Goal: Task Accomplishment & Management: Manage account settings

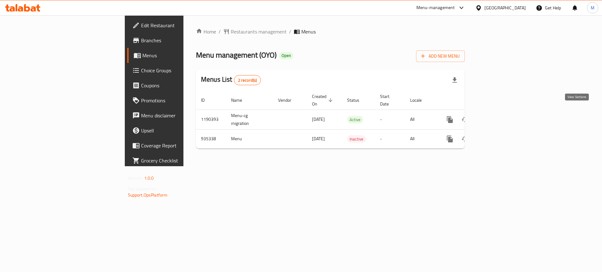
click at [498, 117] on icon "enhanced table" at bounding box center [495, 120] width 6 height 6
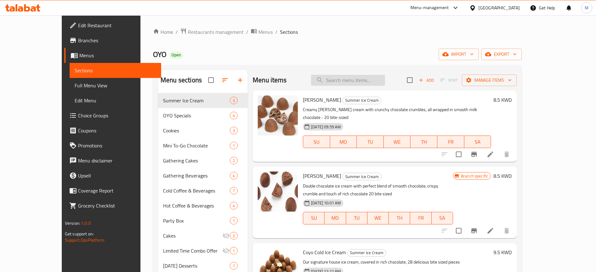
click at [357, 82] on input "search" at bounding box center [348, 80] width 74 height 11
type input "very berr"
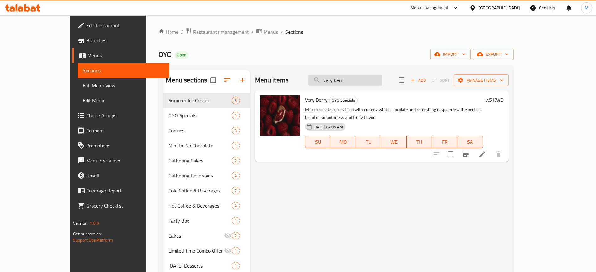
drag, startPoint x: 353, startPoint y: 81, endPoint x: 336, endPoint y: 85, distance: 17.3
click at [336, 85] on input "very berr" at bounding box center [345, 80] width 74 height 11
drag, startPoint x: 374, startPoint y: 80, endPoint x: 332, endPoint y: 80, distance: 41.7
click at [332, 80] on div "Menu items very berr Add Sort Manage items" at bounding box center [382, 80] width 254 height 20
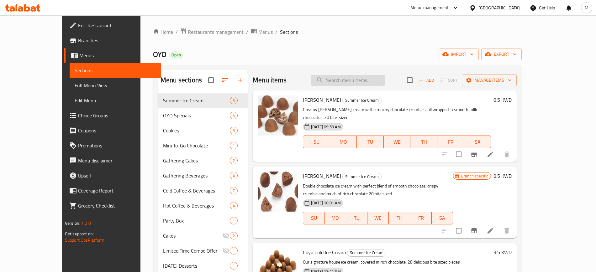
click at [361, 80] on input "search" at bounding box center [348, 80] width 74 height 11
type input "berry"
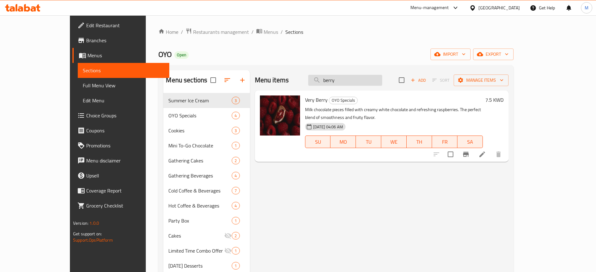
drag, startPoint x: 362, startPoint y: 82, endPoint x: 341, endPoint y: 81, distance: 21.4
click at [341, 81] on input "berry" at bounding box center [345, 80] width 74 height 11
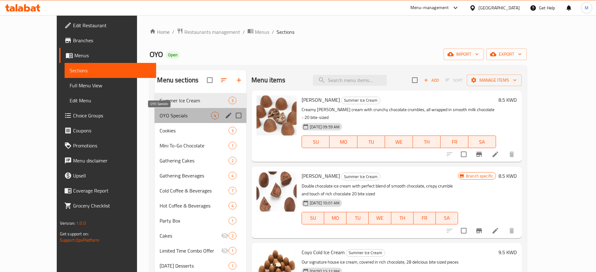
click at [160, 115] on span "OYO Specials" at bounding box center [185, 116] width 51 height 8
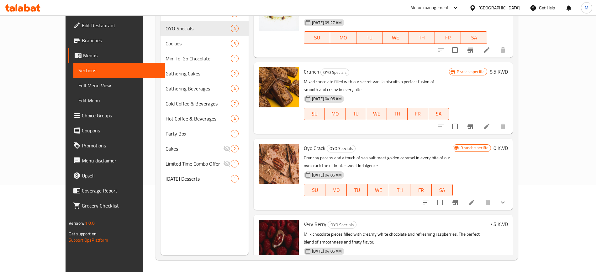
scroll to position [88, 0]
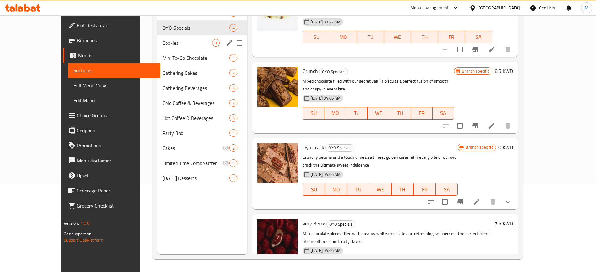
click at [171, 47] on div "Cookies 3" at bounding box center [202, 42] width 90 height 15
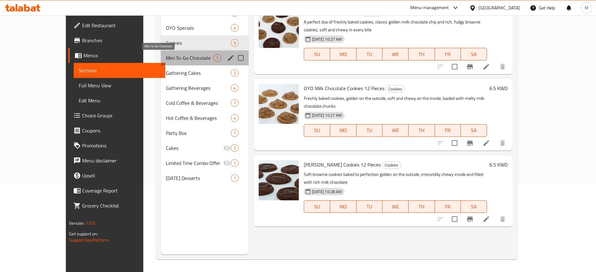
click at [171, 56] on span "Mini To-Go Chocolate" at bounding box center [189, 58] width 47 height 8
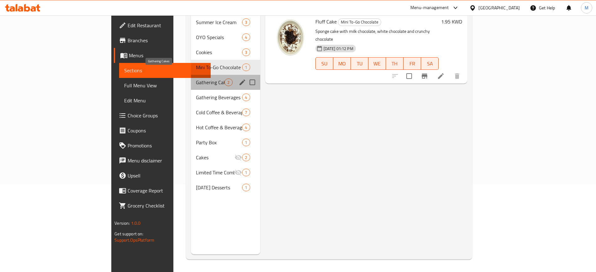
click at [196, 79] on span "Gathering Cakes" at bounding box center [210, 83] width 29 height 8
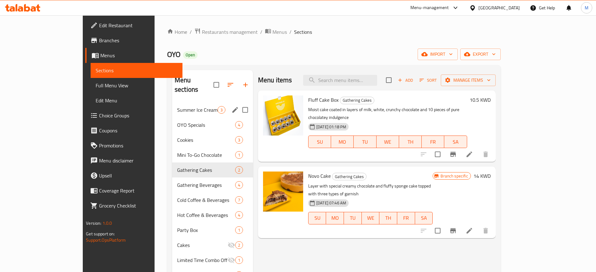
click at [172, 103] on div "Summer Ice Cream 3" at bounding box center [212, 110] width 81 height 15
